Goal: Answer question/provide support

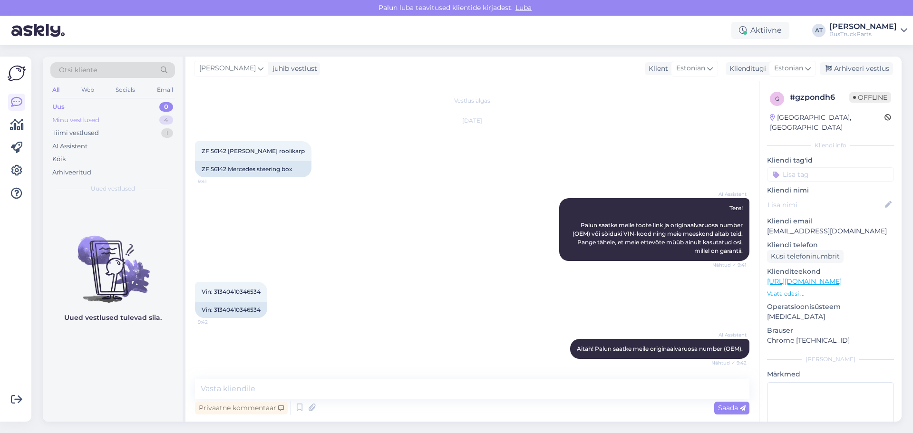
scroll to position [40, 0]
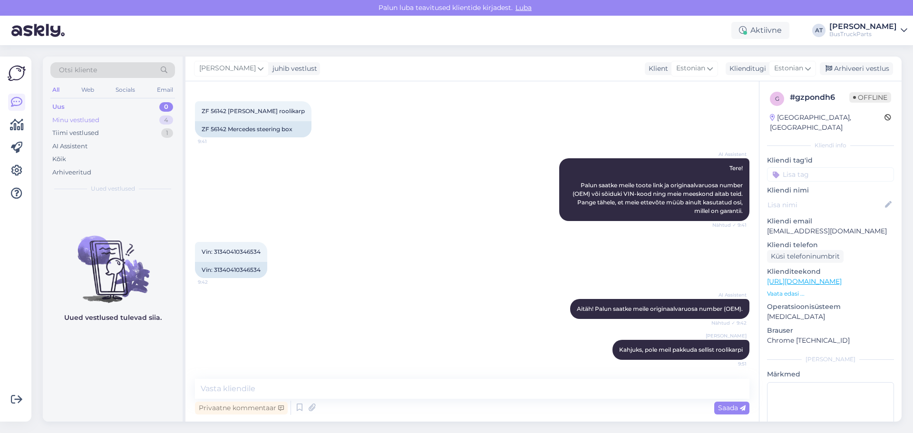
click at [121, 120] on div "Minu vestlused 4" at bounding box center [112, 120] width 125 height 13
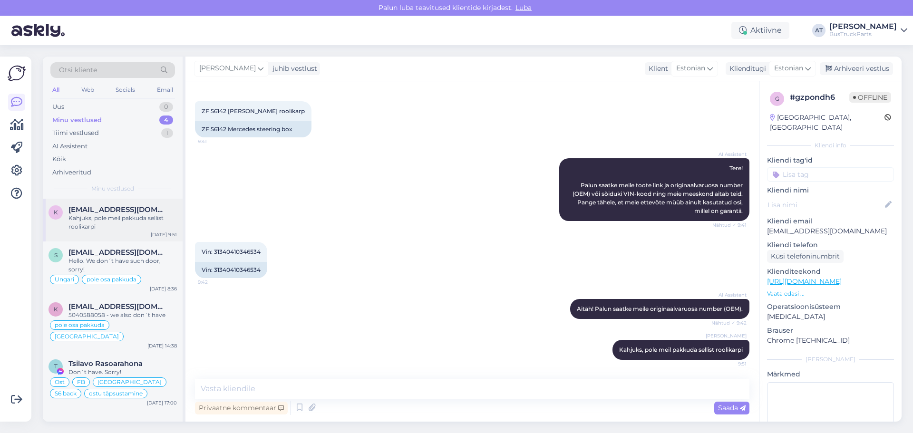
click at [125, 235] on div "k [EMAIL_ADDRESS][DOMAIN_NAME] Kahjuks, pole meil pakkuda sellist roolikarpi [D…" at bounding box center [113, 220] width 140 height 43
click at [537, 273] on div "Vin: 31340410346534 9:42 Vin: 31340410346534" at bounding box center [472, 260] width 554 height 57
click at [853, 69] on div "Arhiveeri vestlus" at bounding box center [856, 68] width 73 height 13
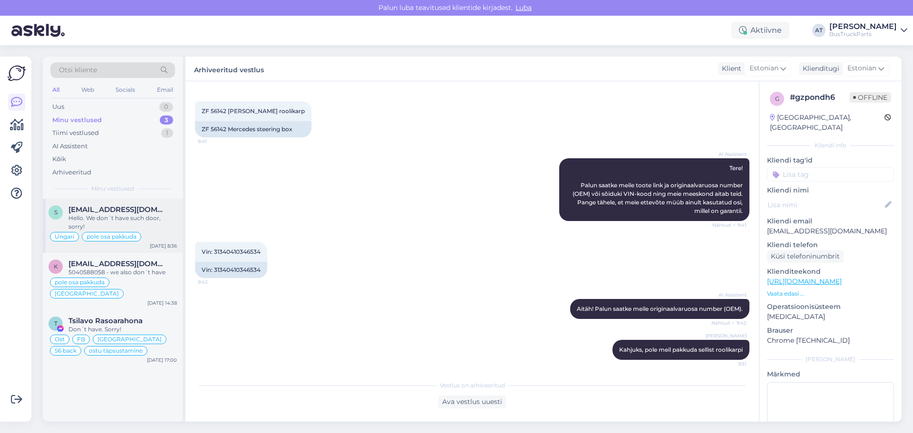
click at [155, 218] on div "Hello. We don´t have such door, sorry!" at bounding box center [122, 222] width 108 height 17
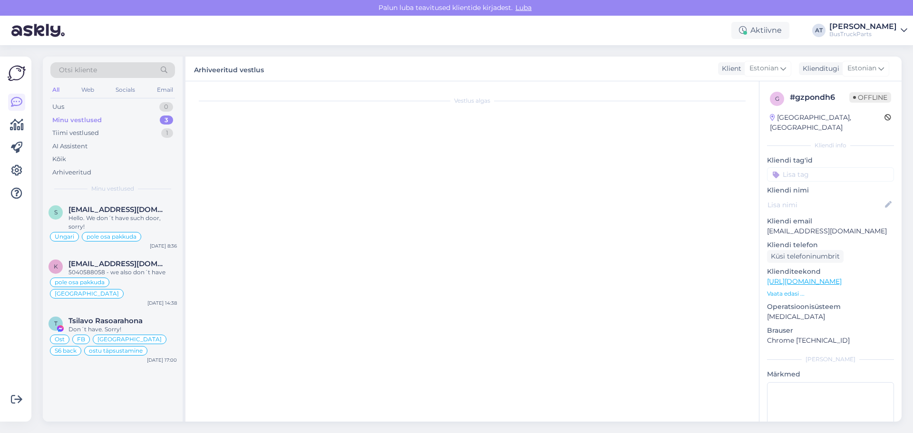
scroll to position [115, 0]
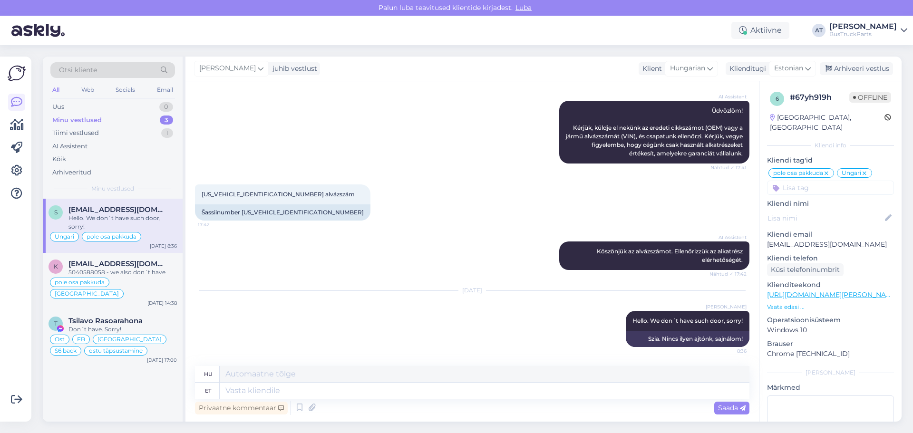
click at [547, 318] on div "[DATE] [PERSON_NAME] Hello. We don´t have such door, sorry! 8:36 Szia. Nincs il…" at bounding box center [472, 319] width 554 height 77
click at [832, 69] on icon at bounding box center [828, 69] width 7 height 7
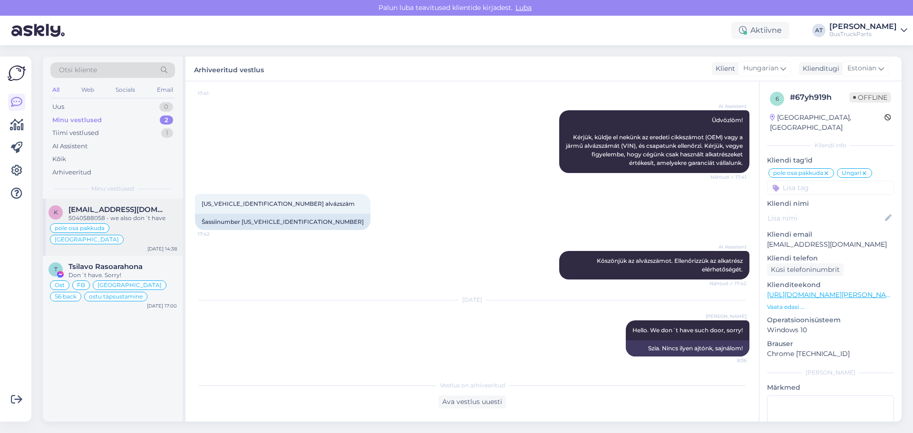
click at [131, 202] on div "k [EMAIL_ADDRESS][DOMAIN_NAME] 5040588058 - we also don´t have pole osa pakkuda…" at bounding box center [113, 227] width 140 height 57
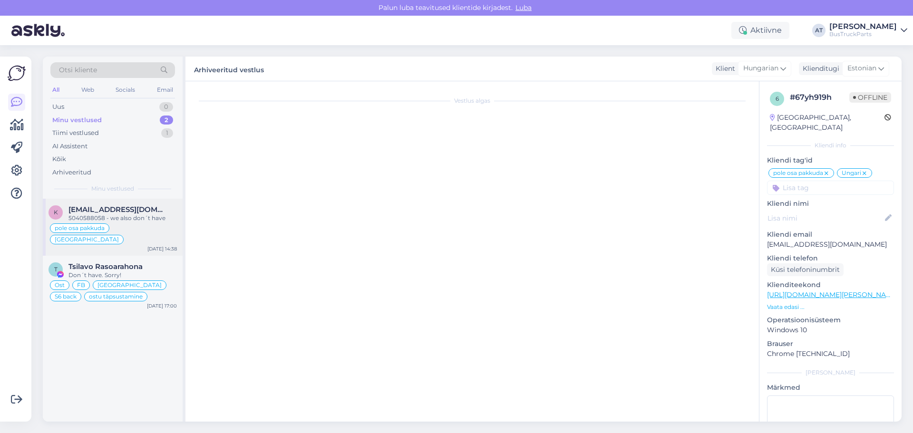
scroll to position [89, 0]
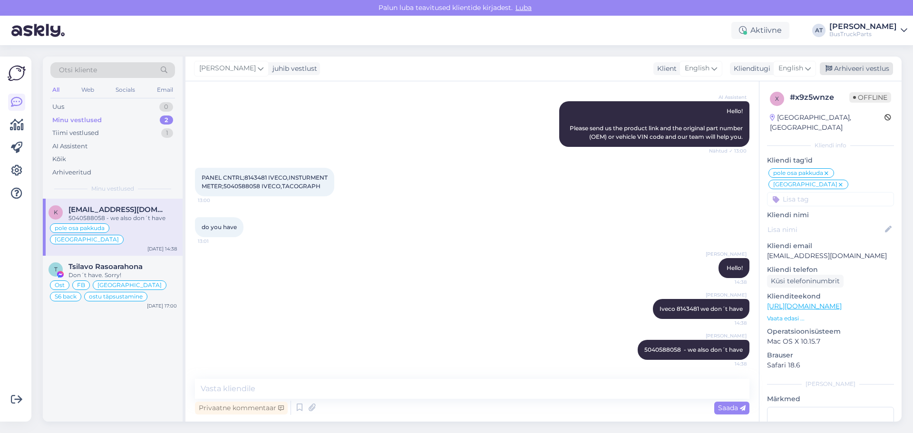
drag, startPoint x: 843, startPoint y: 64, endPoint x: 846, endPoint y: 68, distance: 5.7
click at [843, 64] on div "Arhiveeri vestlus" at bounding box center [856, 68] width 73 height 13
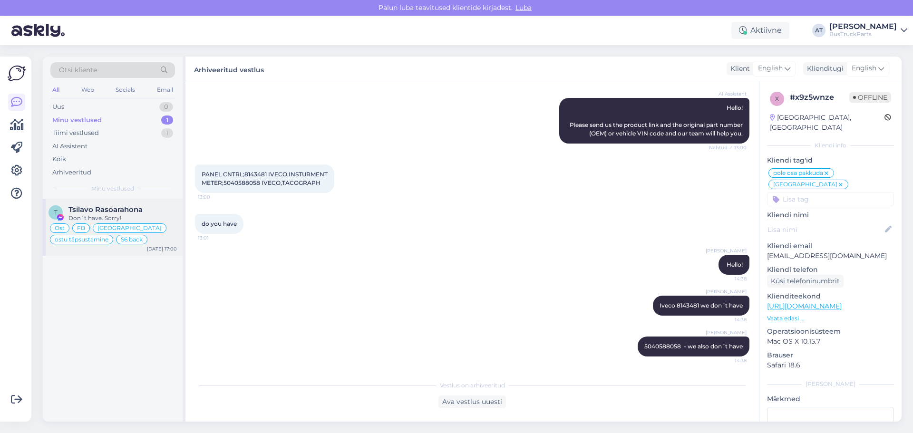
click at [131, 208] on span "Tsilavo Rasoarahona" at bounding box center [105, 209] width 74 height 9
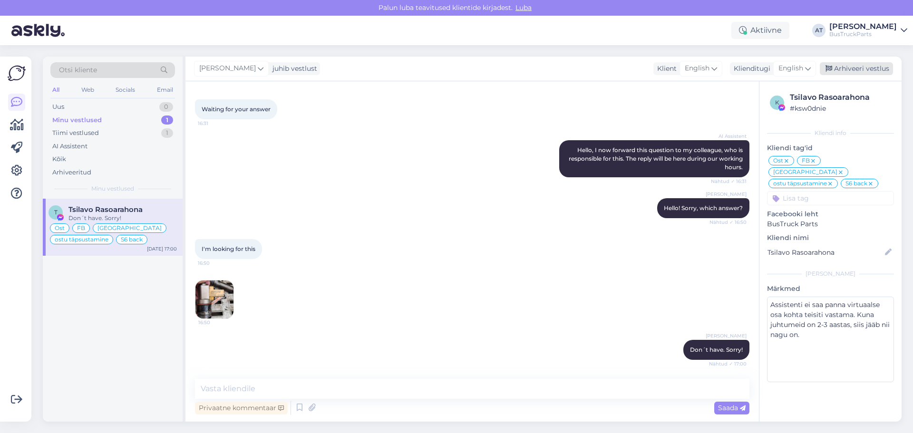
click at [852, 69] on div "Arhiveeri vestlus" at bounding box center [856, 68] width 73 height 13
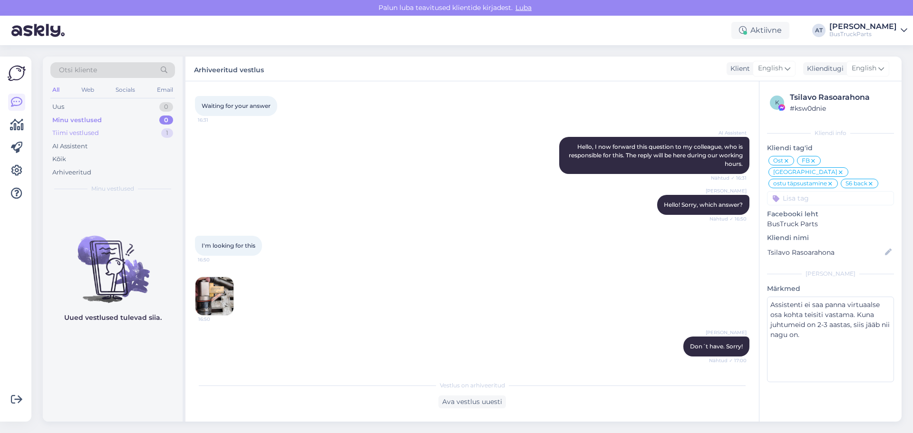
click at [112, 131] on div "Tiimi vestlused 1" at bounding box center [112, 132] width 125 height 13
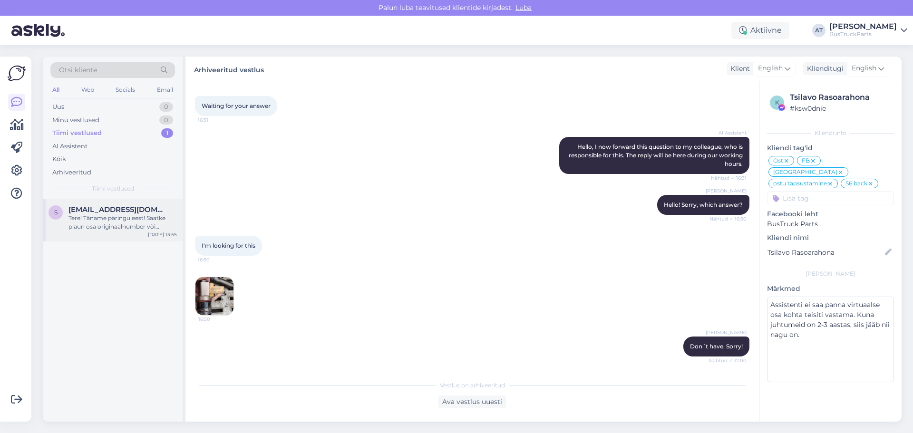
click at [129, 228] on div "Tere! Täname päringu eest! Saatke plaun osa originaalnumber või sõiduki VIN koo…" at bounding box center [122, 222] width 108 height 17
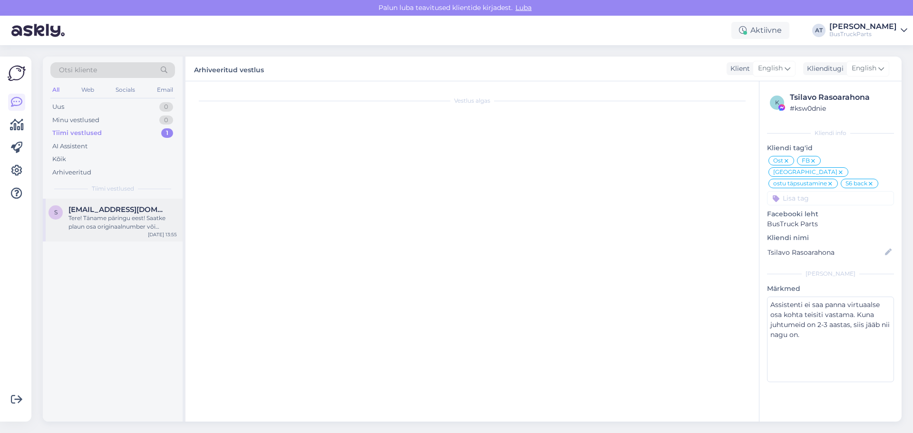
scroll to position [0, 0]
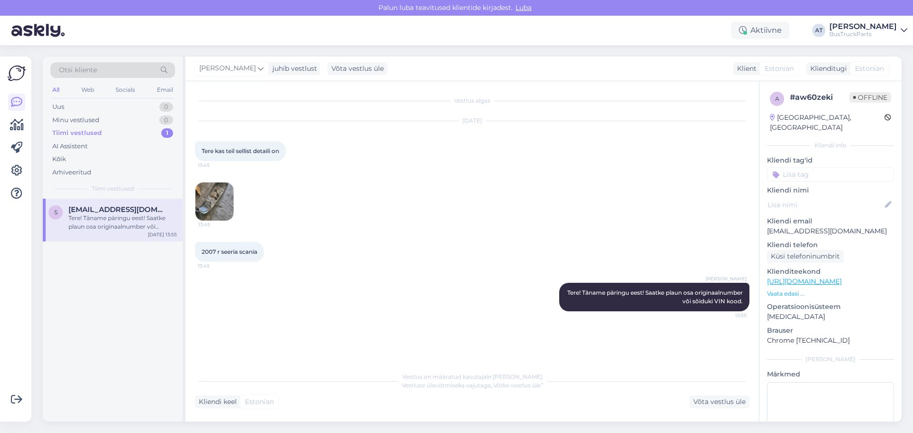
click at [216, 208] on img at bounding box center [214, 202] width 38 height 38
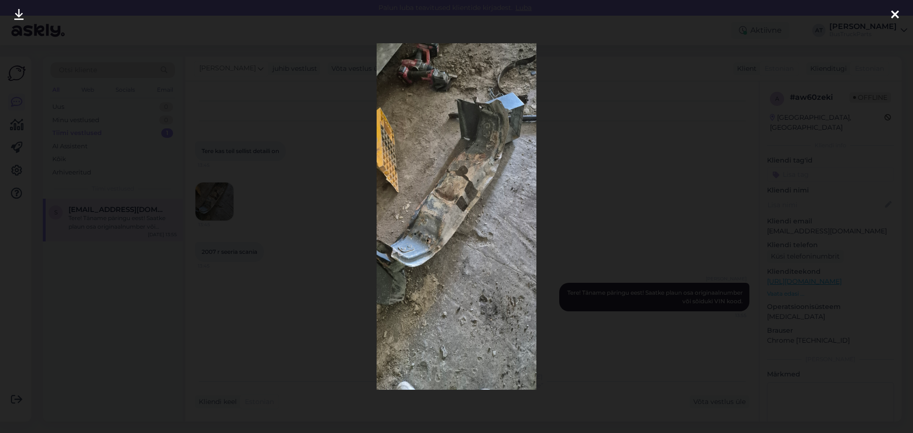
click at [440, 223] on img at bounding box center [457, 216] width 160 height 347
click at [609, 166] on div at bounding box center [456, 216] width 913 height 433
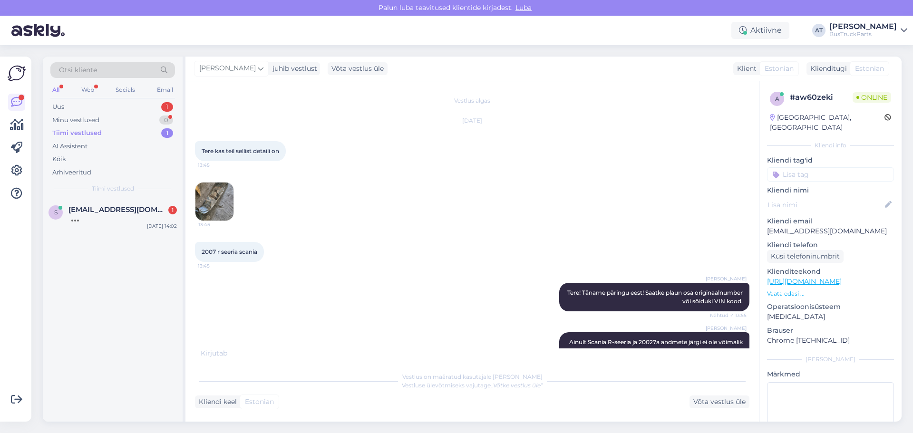
scroll to position [54, 0]
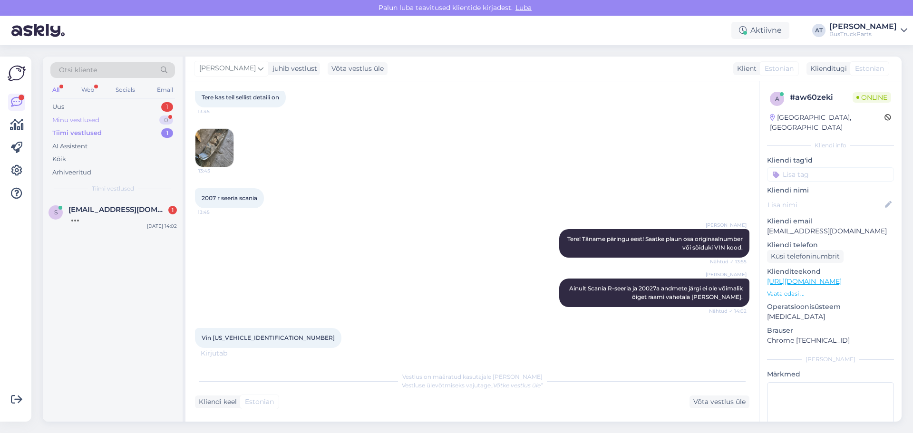
click at [125, 119] on div "Minu vestlused 0" at bounding box center [112, 120] width 125 height 13
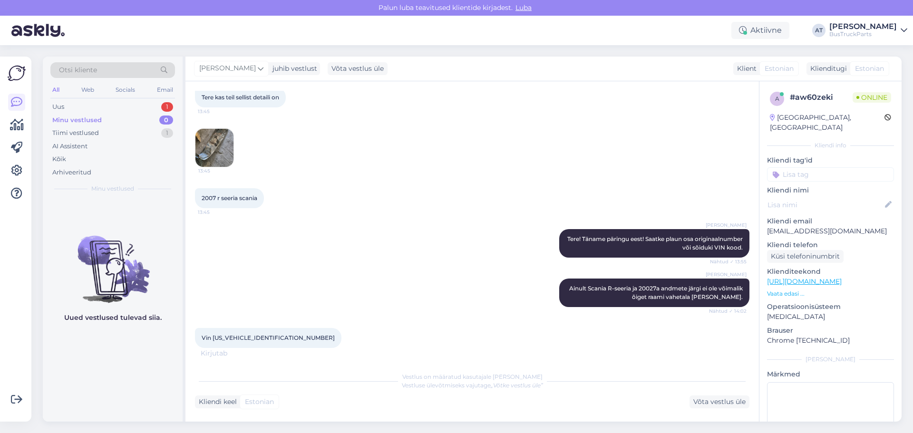
click at [125, 119] on div "Minu vestlused 0" at bounding box center [112, 120] width 125 height 13
click at [113, 108] on div "Uus 1" at bounding box center [112, 106] width 125 height 13
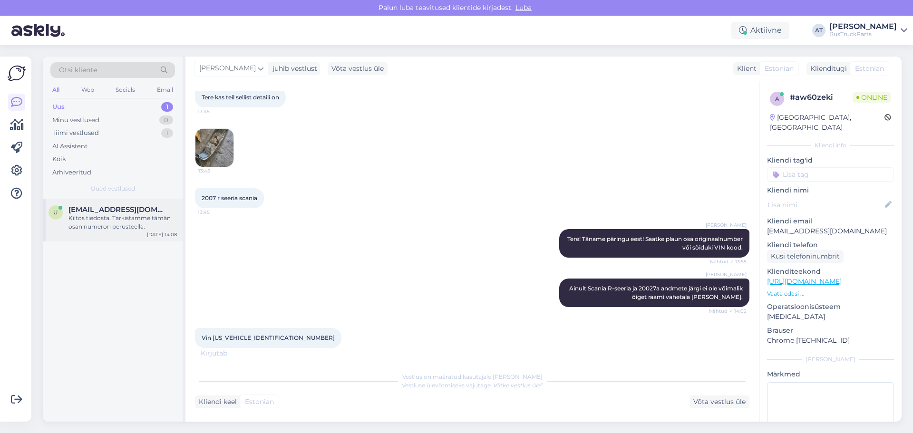
click at [127, 205] on div "u [EMAIL_ADDRESS][DOMAIN_NAME] Kiitos tiedosta. Tarkistamme tämän osan numeron …" at bounding box center [113, 220] width 140 height 43
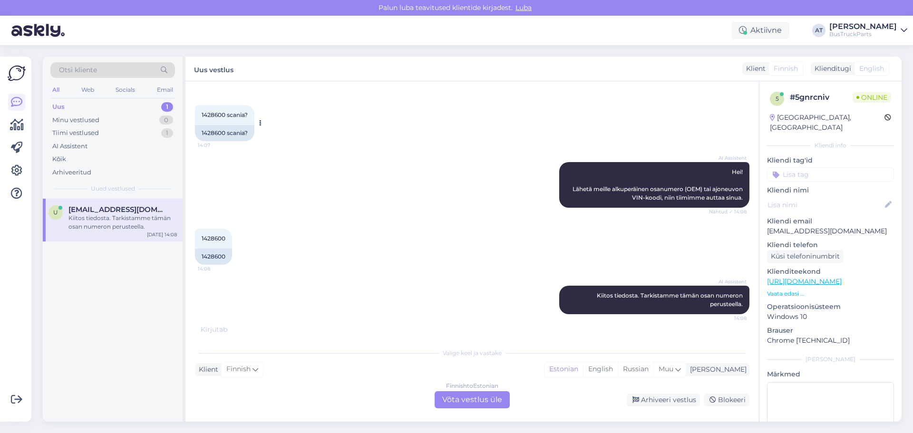
click at [214, 130] on div "1428600 scania?" at bounding box center [224, 133] width 59 height 16
copy div "1428600"
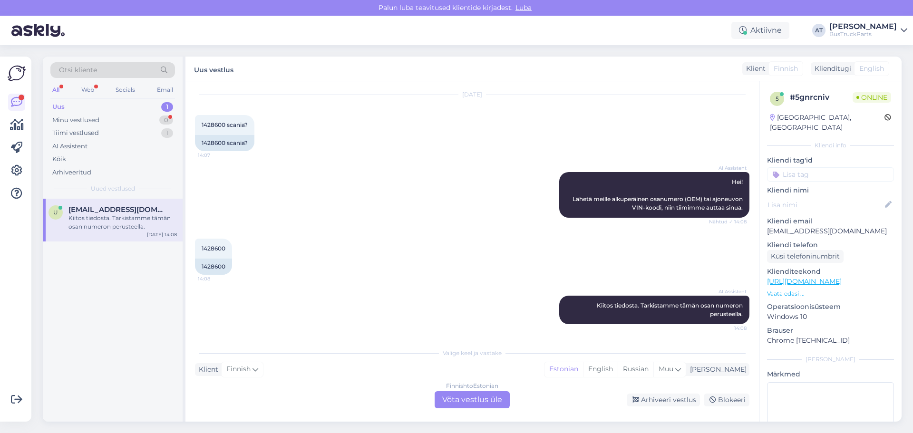
click at [462, 408] on div "Vestlus algas [DATE] 1428600 scania? 14:07 1428600 scania? AI Assistent [PERSON…" at bounding box center [471, 251] width 573 height 340
click at [461, 399] on div "Finnish to Estonian Võta vestlus üle" at bounding box center [472, 399] width 75 height 17
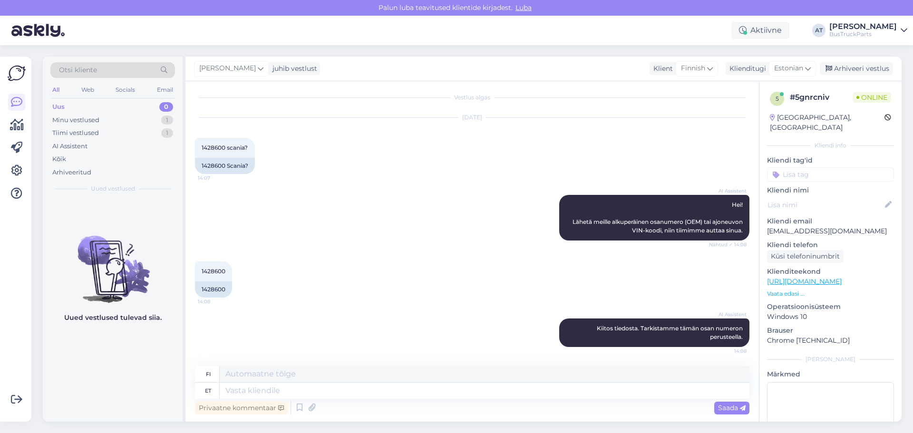
scroll to position [3, 0]
click at [462, 390] on textarea at bounding box center [485, 391] width 530 height 16
type textarea "Unfortunately,"
type textarea "Valitettavasti,"
type textarea "Unfortunately, we"
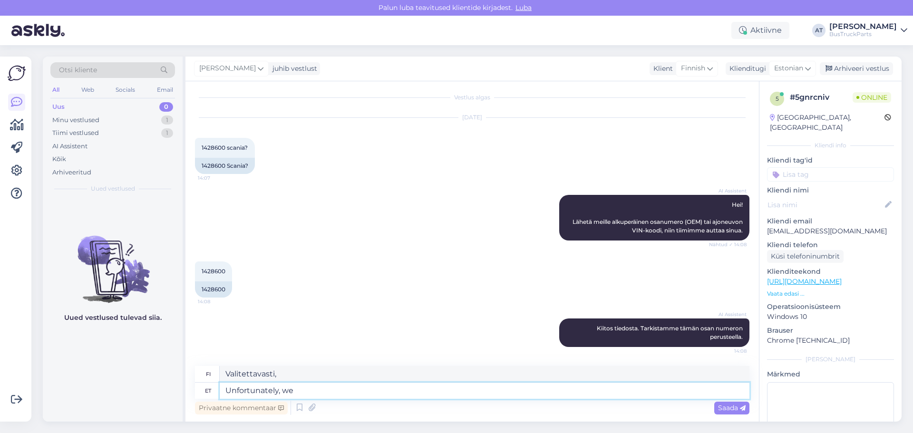
type textarea "Valitettavasti me"
type textarea "Unfortunately, we dont ha"
type textarea "Valitettavasti emme"
type textarea "Unfortunately, we dont have"
type textarea "Valitettavasti meillä ei ole"
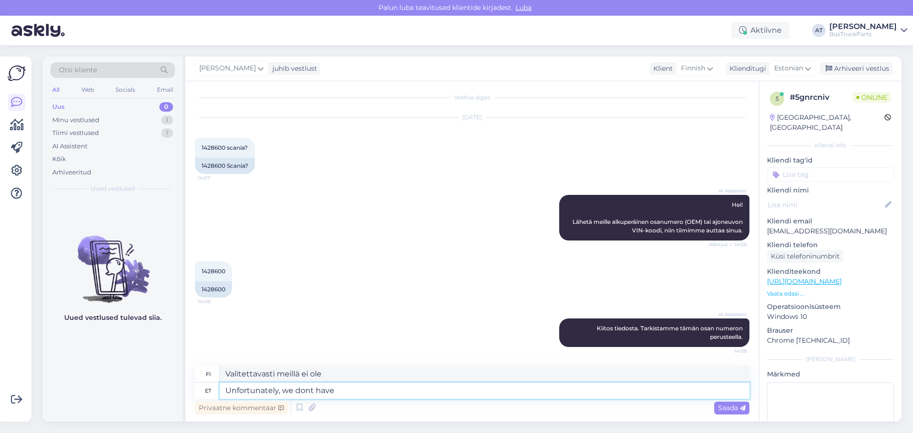
paste textarea "Stabilizer Bar Bracket,"
type textarea "Unfortunately, we dont have Stabilizer Bar Bracket"
type textarea "Valitettavasti meillä ei ole vakaajan kiinnikettä,"
type textarea "Unfortunately, we dont have Stabilizer Bar Bracket w"
type textarea "Valitettavasti meillä ei ole vakaajan kiinnikettä"
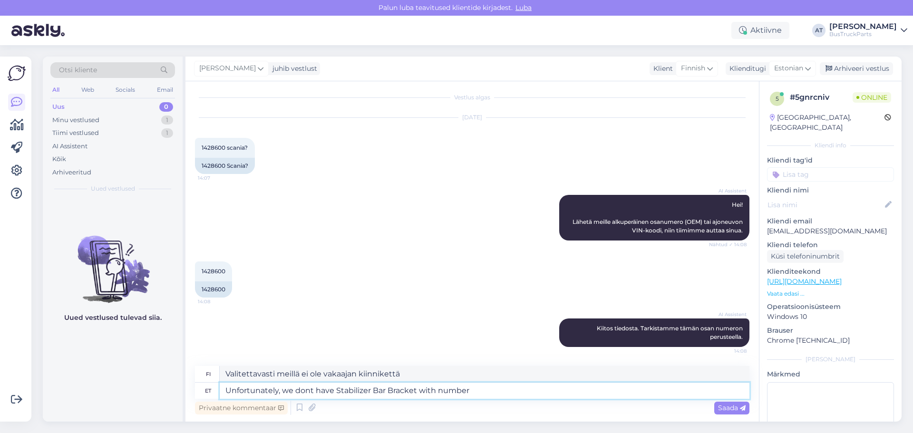
type textarea "Unfortunately, we dont have Stabilizer Bar Bracket with number"
type textarea "Valitettavasti meillä ei ole vakaajan kiinnikettä numerolla"
click at [211, 293] on div "1428600" at bounding box center [213, 289] width 37 height 16
copy div "1428600"
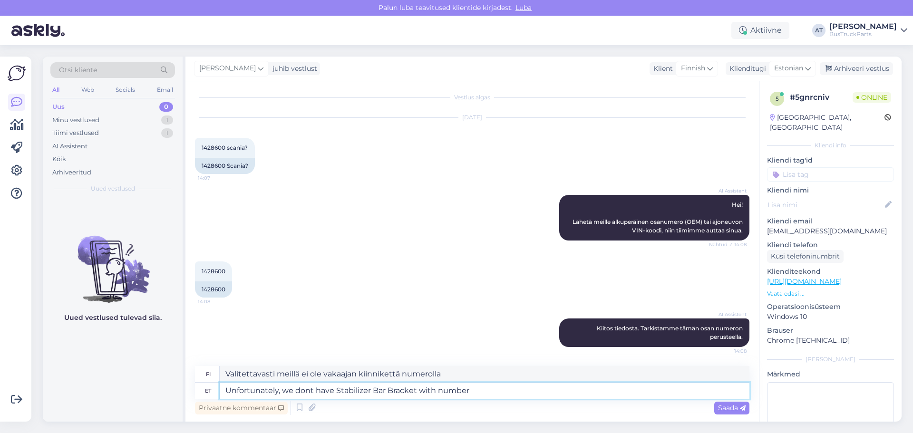
click at [485, 397] on textarea "Unfortunately, we dont have Stabilizer Bar Bracket with number" at bounding box center [485, 391] width 530 height 16
paste textarea "1428600"
type textarea "Unfortunately, we dont have Stabilizer Bar Bracket with number 1428600"
type textarea "Valitettavasti meillä ei ole vakaajan kiinnikettä numerolla 1428600"
type textarea "Unfortunately, we dont have Stabilizer Bar Bracket with number 1428600, s"
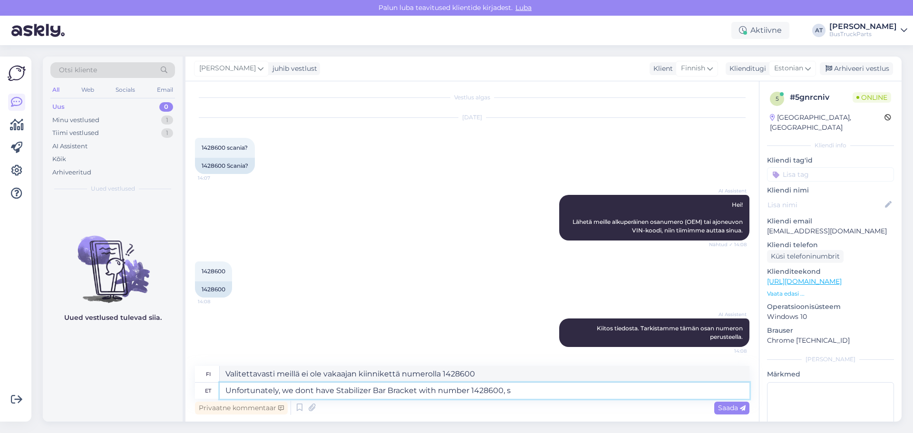
type textarea "Valitettavasti meillä ei ole vakaajan kiinnikettä numerolla 1428600."
type textarea "Unfortunately, we dont have Stabilizer Bar Bracket with number 1428600, sorry!"
type textarea "Valitettavasti meillä ei ole kallistuksenvakaajan kiinnikettä numerolla 1428600…"
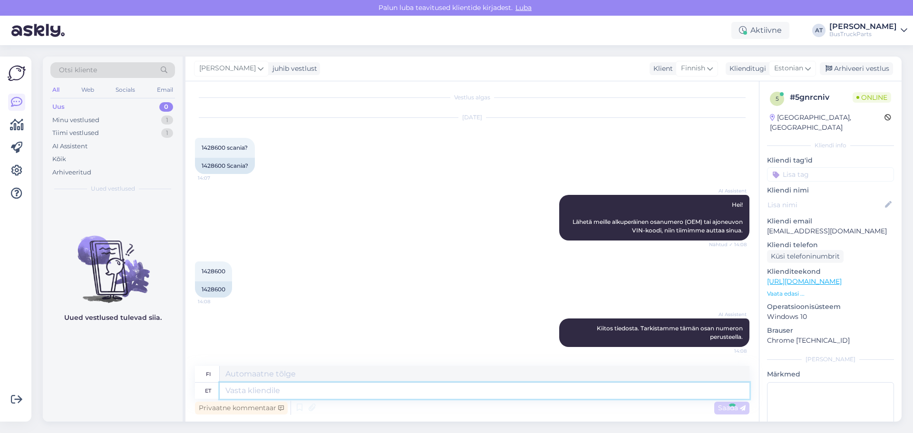
scroll to position [78, 0]
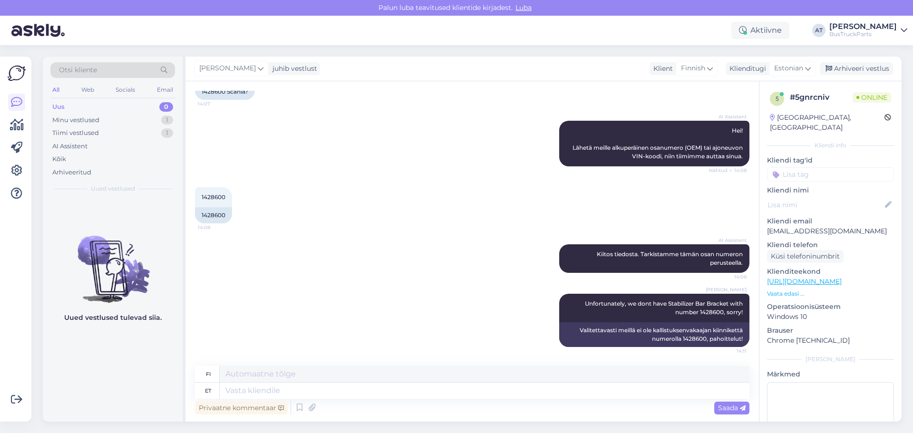
click at [791, 290] on p "Vaata edasi ..." at bounding box center [830, 294] width 127 height 9
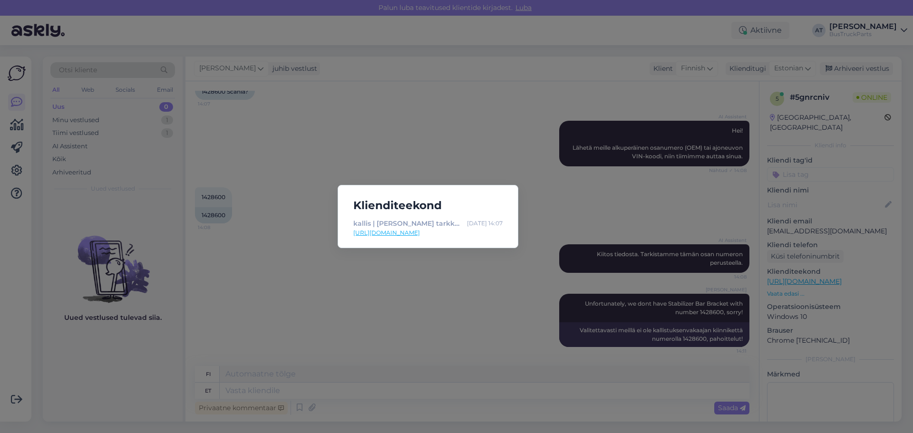
click at [403, 233] on link "[URL][DOMAIN_NAME]" at bounding box center [427, 233] width 149 height 9
click at [343, 293] on div "Klienditeekond kallis | [PERSON_NAME] tarkka haku | TruckParts Eesti OÜ [DATE] …" at bounding box center [456, 216] width 913 height 433
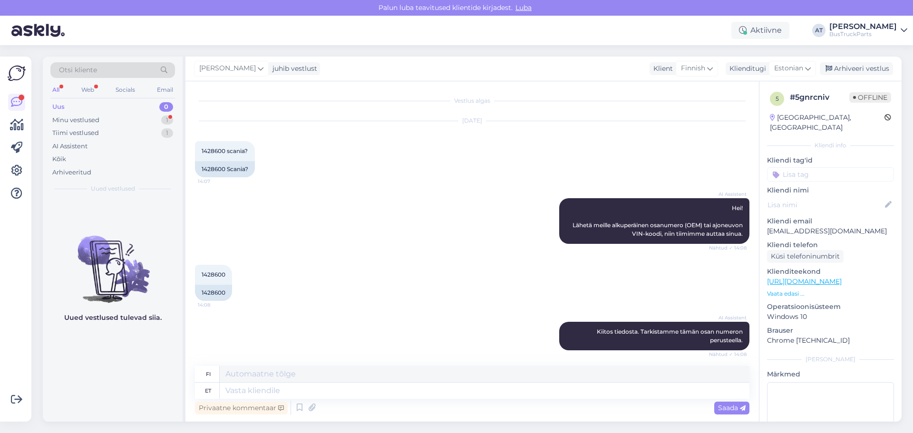
scroll to position [135, 0]
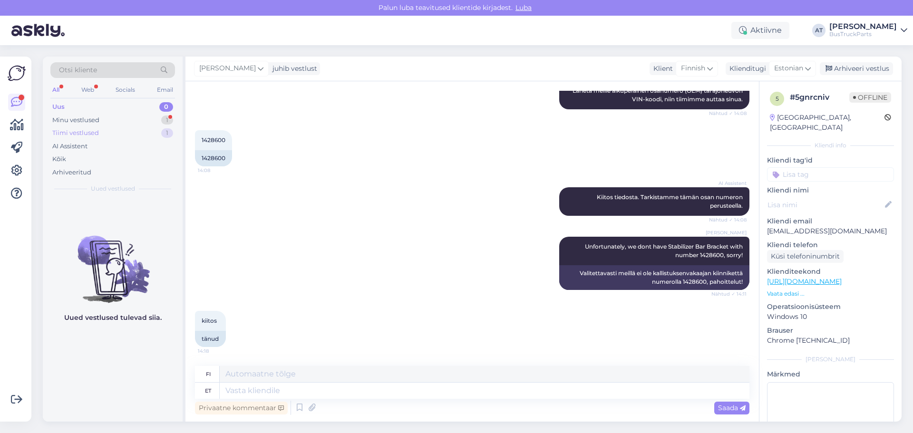
click at [102, 127] on div "Tiimi vestlused 1" at bounding box center [112, 132] width 125 height 13
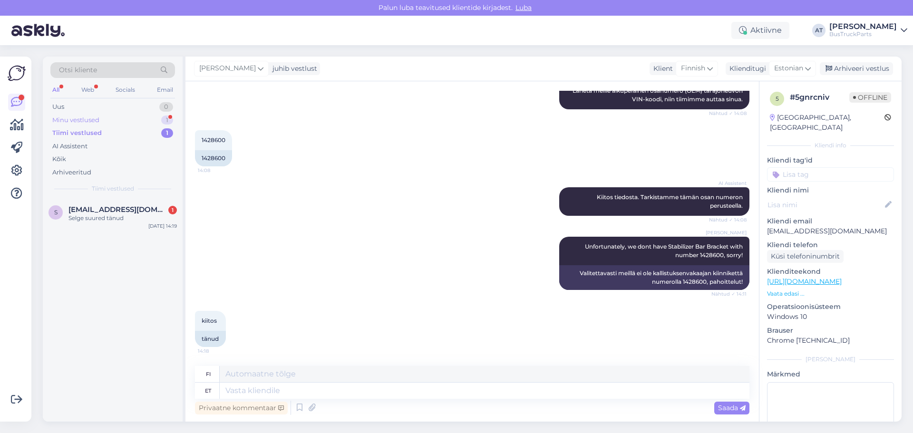
click at [98, 120] on div "Minu vestlused" at bounding box center [75, 121] width 47 height 10
click at [110, 210] on span "[EMAIL_ADDRESS][DOMAIN_NAME]" at bounding box center [117, 209] width 99 height 9
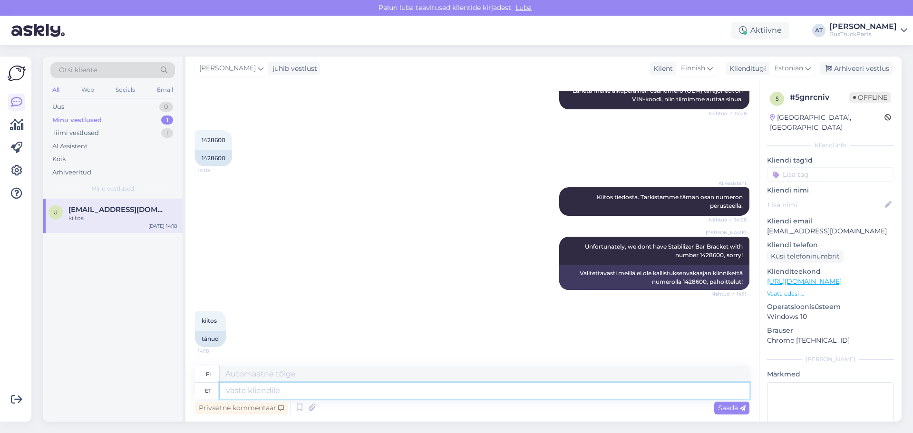
click at [323, 392] on textarea at bounding box center [485, 391] width 530 height 16
type textarea "You a"
type textarea "Sinä"
type textarea "You are"
type textarea "Olet"
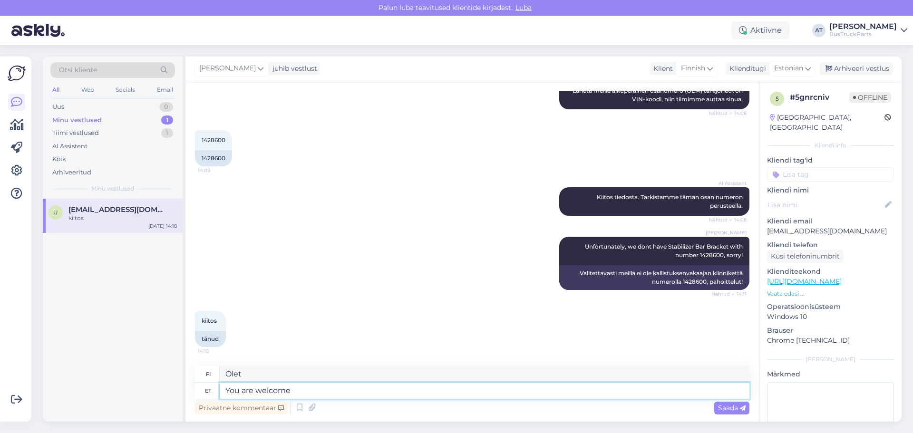
type textarea "You are welcome :"
type textarea "Ole hyvä."
type textarea "You are welcome :)"
type textarea "Ole hyvä :)"
type textarea "You are welcome :)"
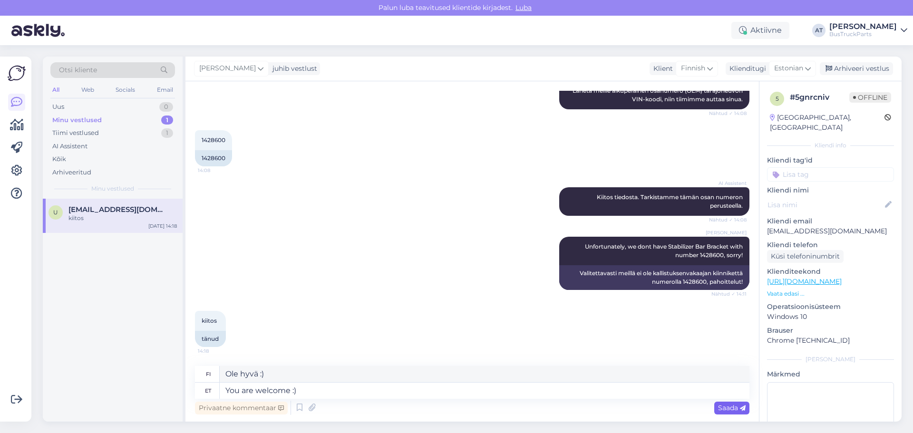
click at [722, 404] on span "Saada" at bounding box center [732, 408] width 28 height 9
